Goal: Information Seeking & Learning: Learn about a topic

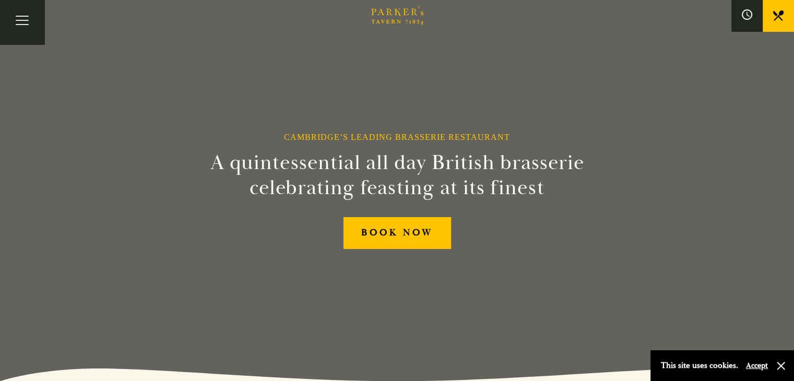
click at [0, 0] on link "Restaurant" at bounding box center [0, 0] width 0 height 0
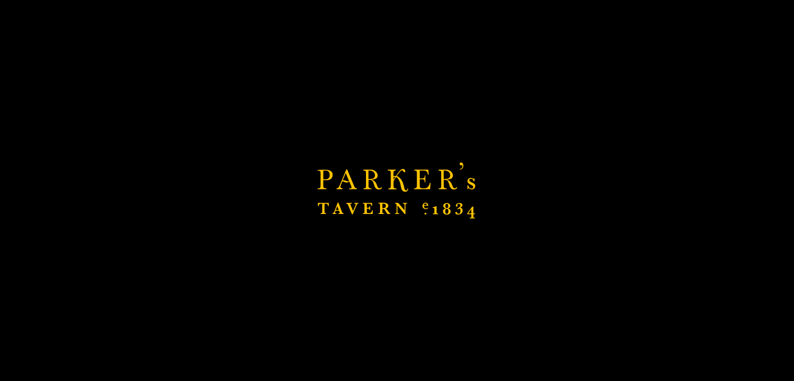
click at [574, 35] on div "Brasserie Restaurant Cambridge | Parker's Tavern Cambridge Parker's Tavern is a…" at bounding box center [397, 190] width 794 height 381
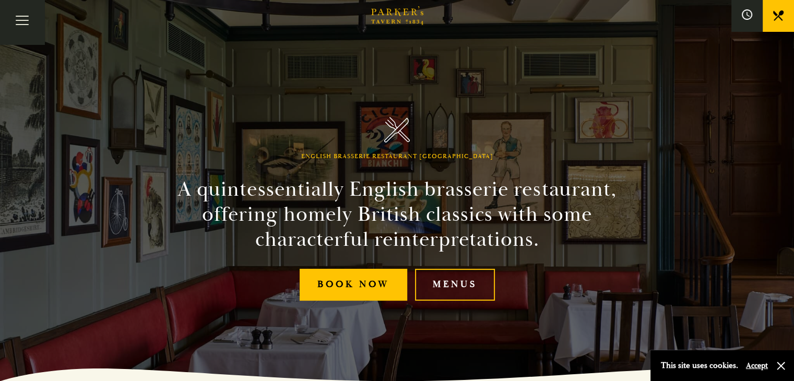
click at [0, 0] on link "Menus" at bounding box center [0, 0] width 0 height 0
click at [445, 273] on link "Menus" at bounding box center [455, 285] width 80 height 32
click at [0, 0] on link "Restaurant" at bounding box center [0, 0] width 0 height 0
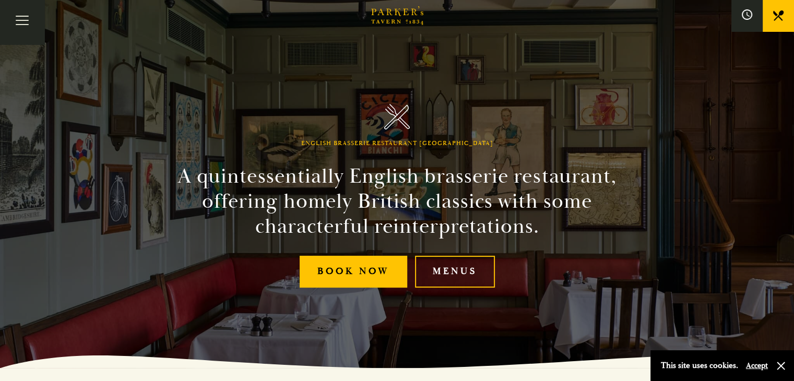
scroll to position [15, 0]
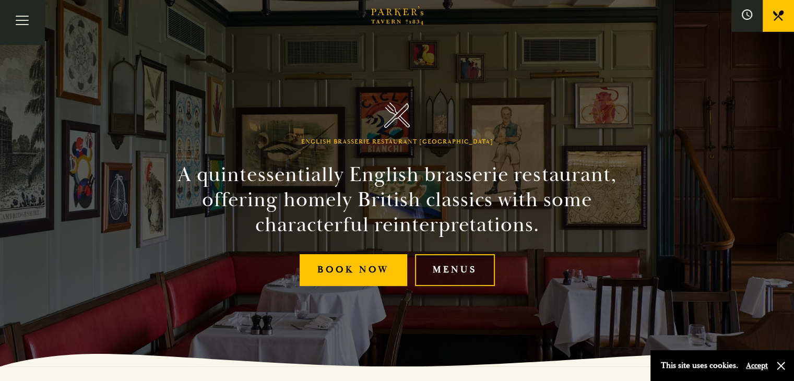
click at [445, 262] on link "Menus" at bounding box center [455, 270] width 80 height 32
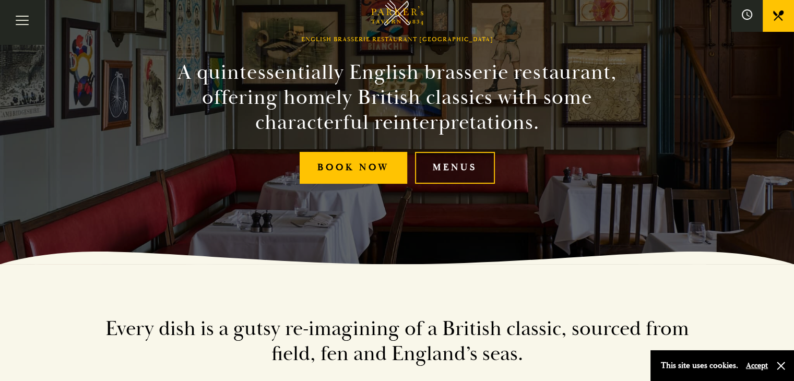
scroll to position [0, 0]
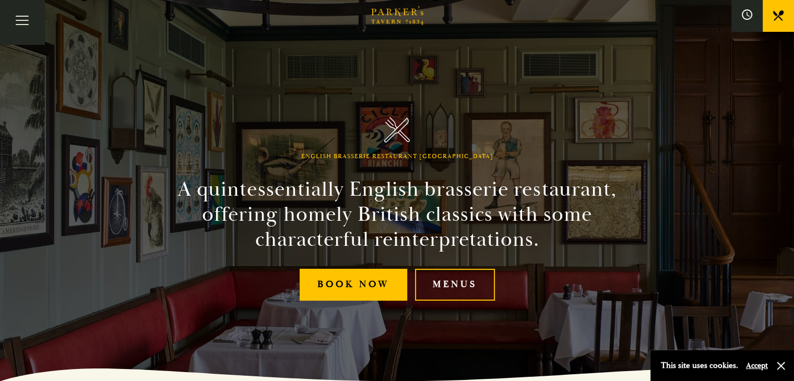
click at [0, 0] on link "Afternoon Tea" at bounding box center [0, 0] width 0 height 0
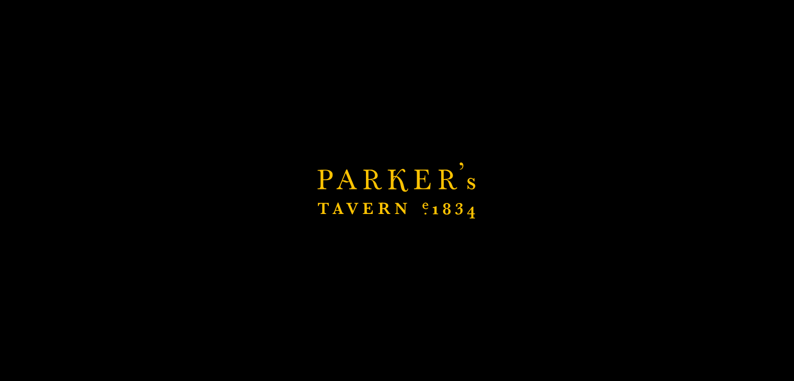
scroll to position [7, 0]
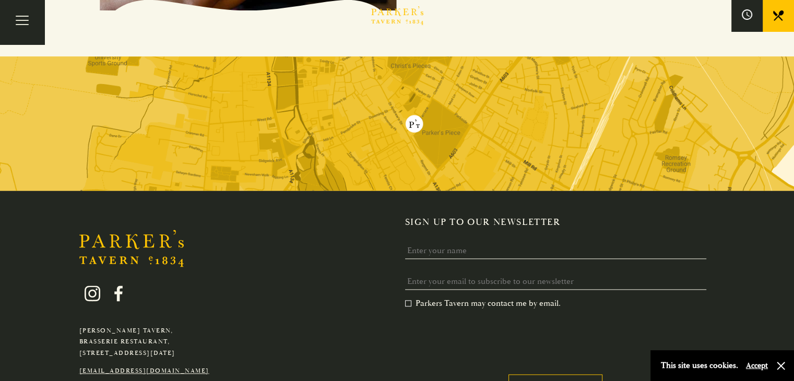
scroll to position [1296, 0]
